Goal: Task Accomplishment & Management: Use online tool/utility

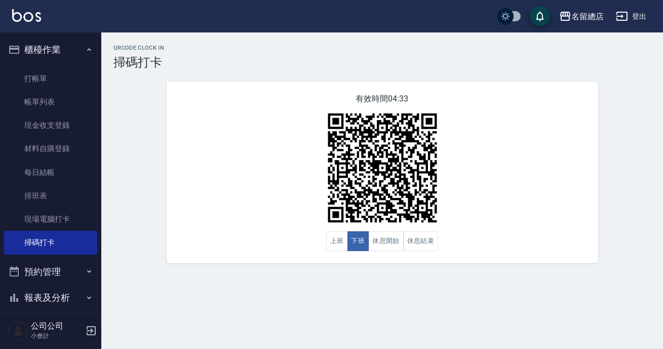
click at [90, 325] on icon "button" at bounding box center [91, 330] width 12 height 12
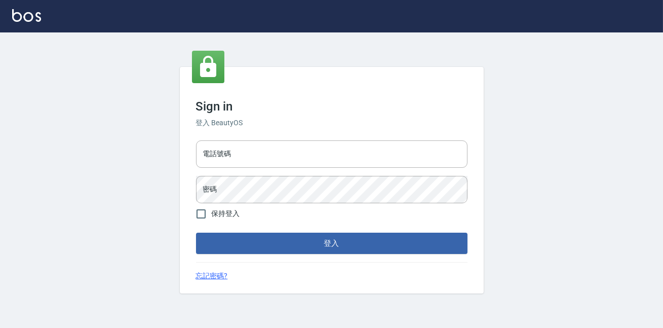
click at [248, 131] on div "Sign in 登入 BeautyOS 電話號碼 電話號碼 密碼 密碼 保持登入 登入 忘記密碼?" at bounding box center [332, 180] width 304 height 226
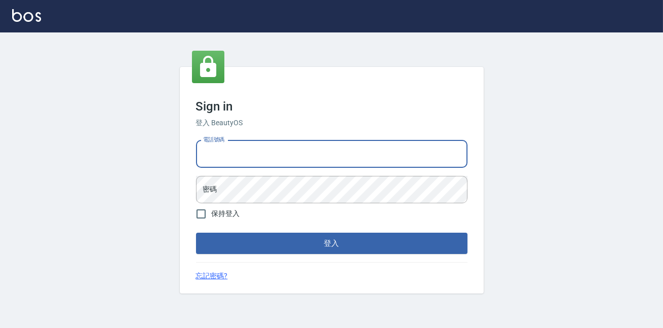
click at [239, 154] on input "電話號碼" at bounding box center [332, 153] width 272 height 27
type input "0900000991"
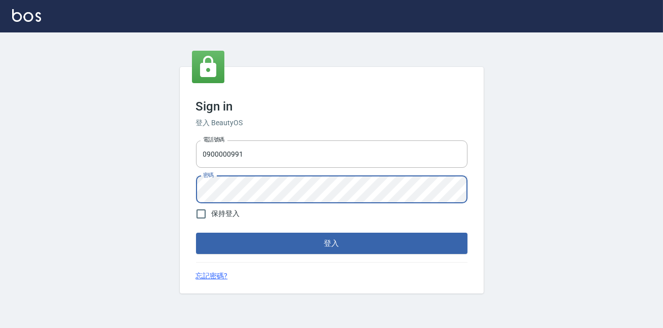
click at [196, 233] on button "登入" at bounding box center [332, 243] width 272 height 21
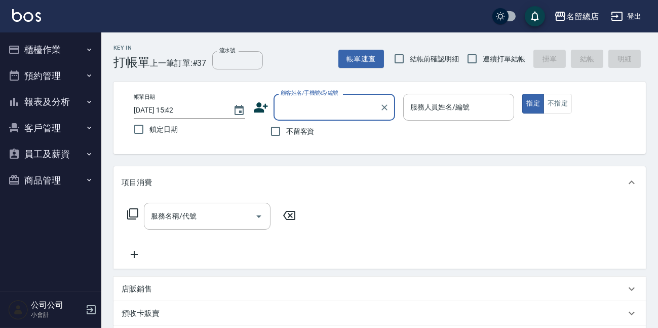
click at [82, 47] on button "櫃檯作業" at bounding box center [50, 49] width 93 height 26
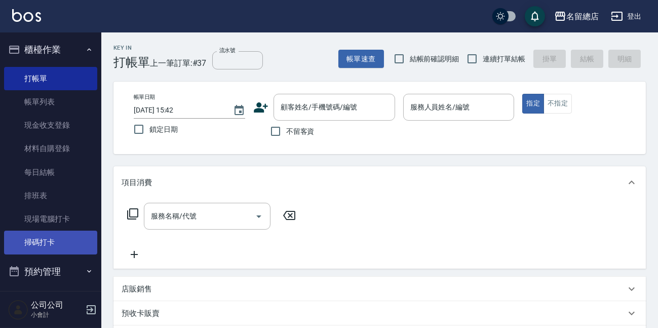
click at [57, 238] on link "掃碼打卡" at bounding box center [50, 242] width 93 height 23
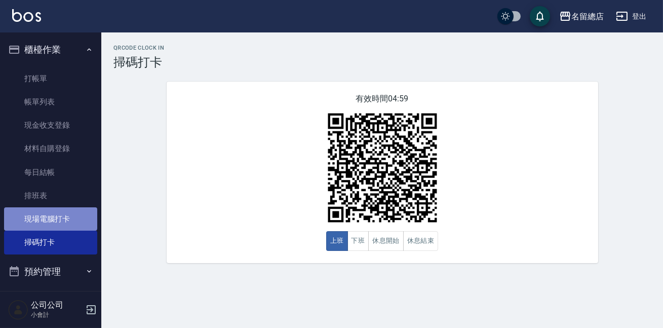
click at [50, 218] on link "現場電腦打卡" at bounding box center [50, 218] width 93 height 23
